Goal: Transaction & Acquisition: Purchase product/service

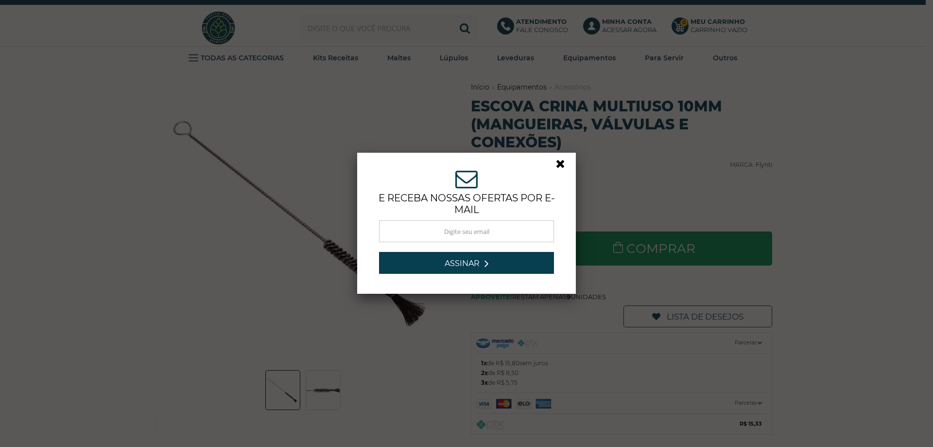
click at [556, 165] on link at bounding box center [564, 165] width 17 height 17
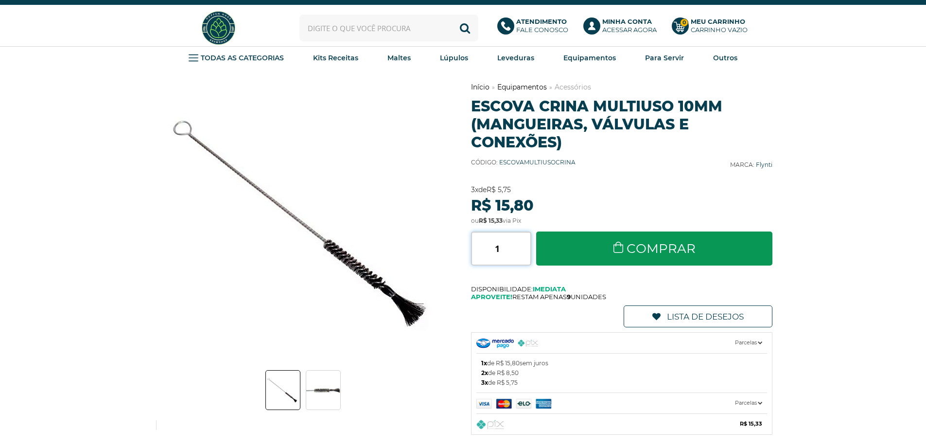
click at [501, 246] on input "1" at bounding box center [501, 248] width 60 height 34
click at [527, 244] on input "2" at bounding box center [501, 248] width 60 height 34
click at [527, 244] on input "3" at bounding box center [501, 248] width 60 height 34
click at [527, 244] on input "4" at bounding box center [501, 248] width 60 height 34
click at [527, 244] on input "5" at bounding box center [501, 248] width 60 height 34
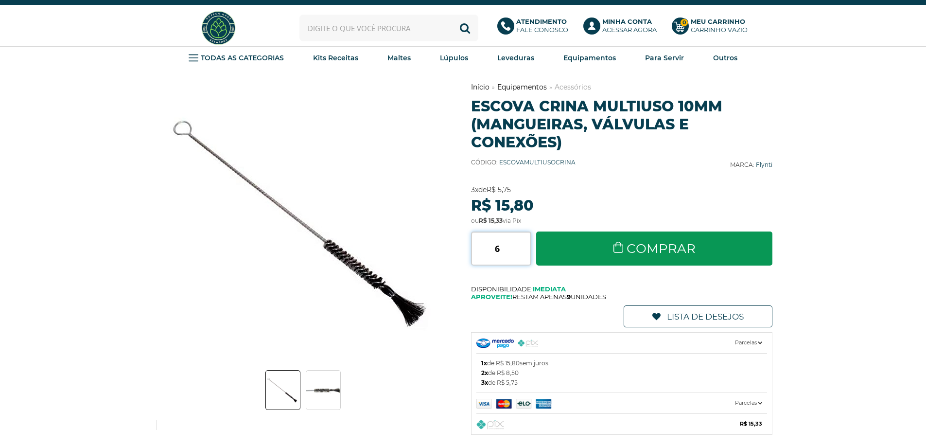
click at [527, 244] on input "6" at bounding box center [501, 248] width 60 height 34
click at [527, 244] on input "7" at bounding box center [501, 248] width 60 height 34
click at [527, 244] on input "8" at bounding box center [501, 248] width 60 height 34
click at [527, 244] on input "9" at bounding box center [501, 248] width 60 height 34
click at [527, 244] on input "10" at bounding box center [501, 248] width 60 height 34
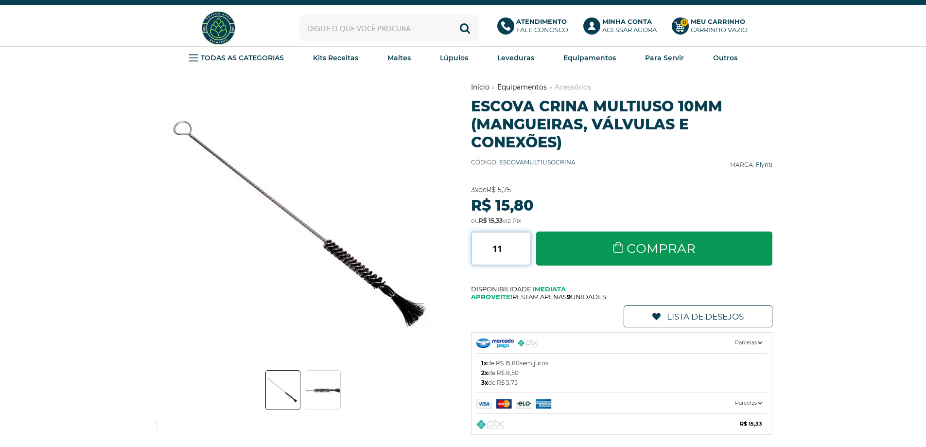
click at [527, 244] on input "11" at bounding box center [501, 248] width 60 height 34
click at [527, 244] on input "12" at bounding box center [501, 248] width 60 height 34
click at [527, 244] on input "13" at bounding box center [501, 248] width 60 height 34
click at [527, 244] on input "14" at bounding box center [501, 248] width 60 height 34
click at [527, 244] on input "15" at bounding box center [501, 248] width 60 height 34
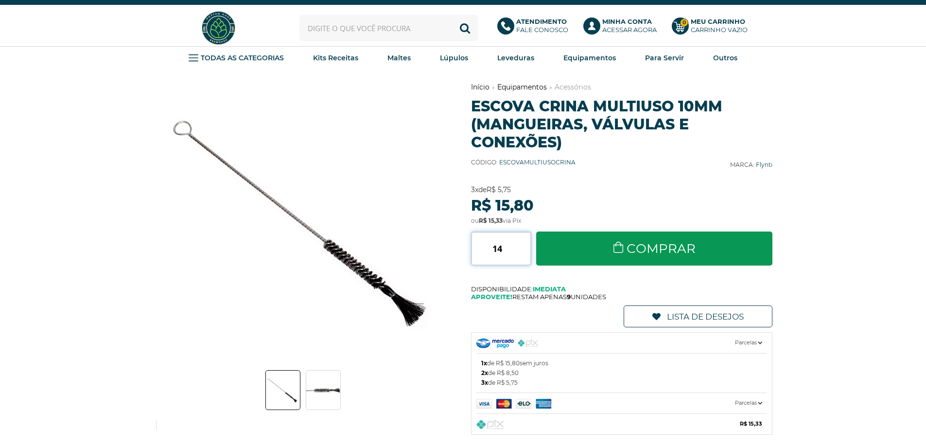
click at [526, 252] on input "14" at bounding box center [501, 248] width 60 height 34
click at [526, 252] on input "13" at bounding box center [501, 248] width 60 height 34
type input "12"
click at [526, 252] on input "12" at bounding box center [501, 248] width 60 height 34
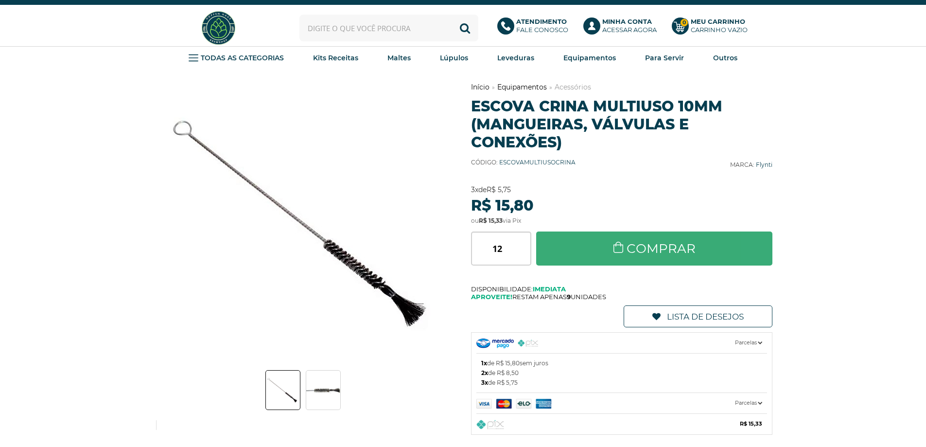
click at [567, 250] on link "Comprar" at bounding box center [654, 248] width 237 height 34
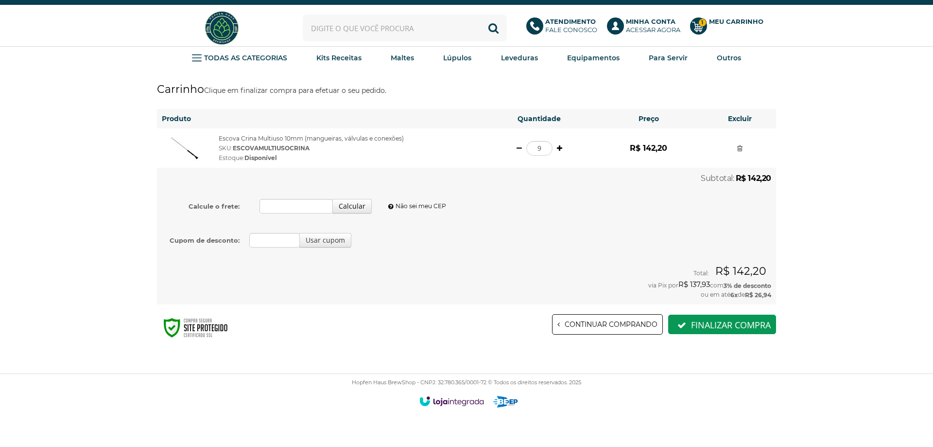
click at [558, 148] on link at bounding box center [559, 148] width 5 height 7
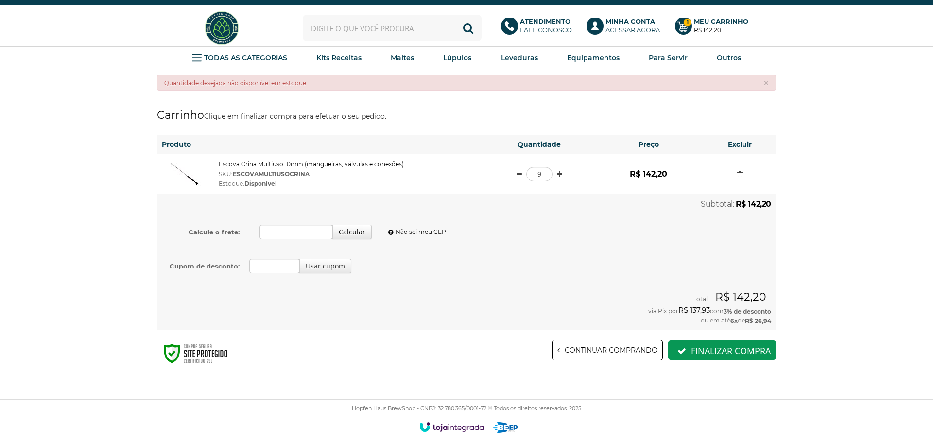
click at [247, 163] on link "Escova Crina Multiuso 10mm (mangueiras, válvulas e conexões)" at bounding box center [311, 163] width 185 height 7
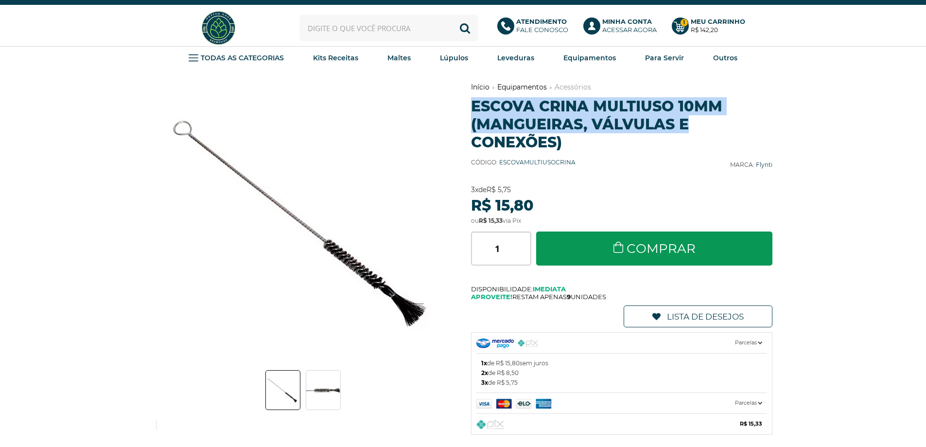
drag, startPoint x: 473, startPoint y: 102, endPoint x: 691, endPoint y: 120, distance: 218.5
click at [691, 120] on h1 "Escova Crina Multiuso 10mm (mangueiras, válvulas e conexões)" at bounding box center [622, 124] width 302 height 54
